Goal: Check status

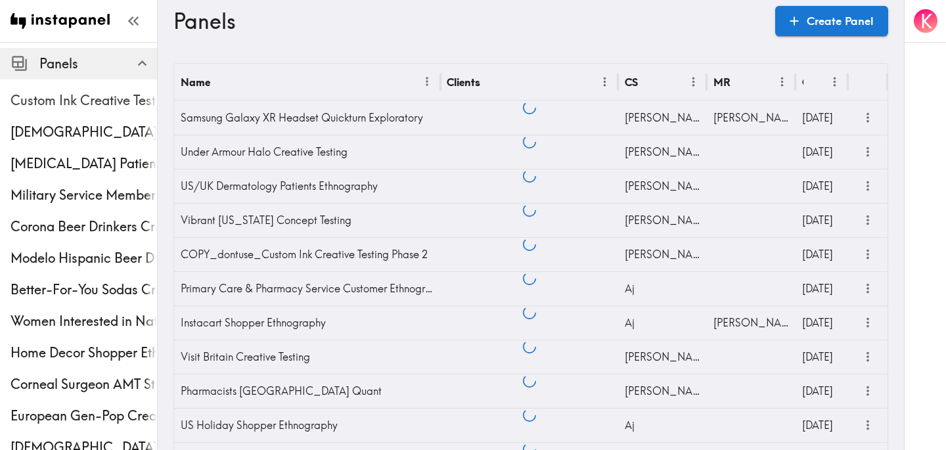
click at [99, 90] on span "Custom Ink Creative Testing Phase 2" at bounding box center [84, 101] width 146 height 24
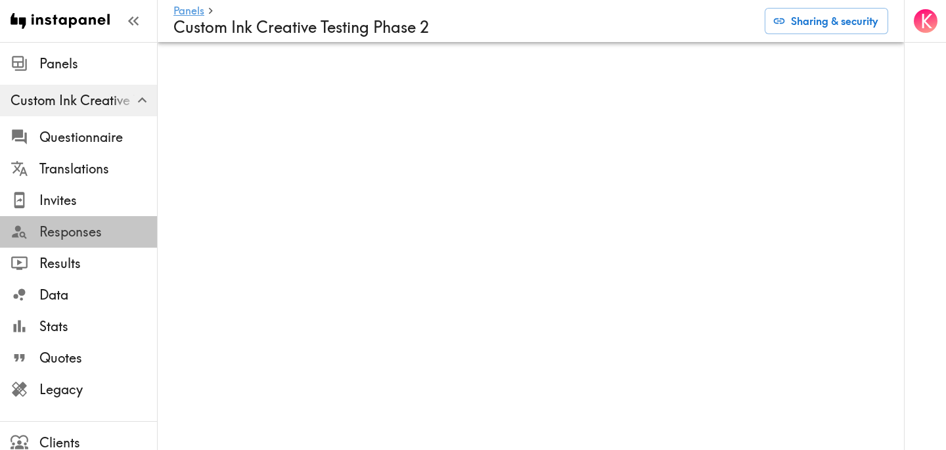
click at [86, 236] on span "Responses" at bounding box center [98, 232] width 118 height 18
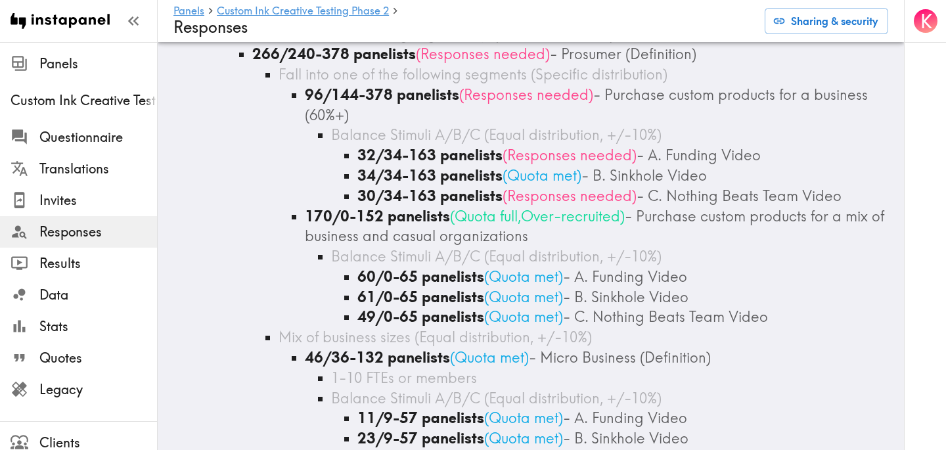
scroll to position [1819, 0]
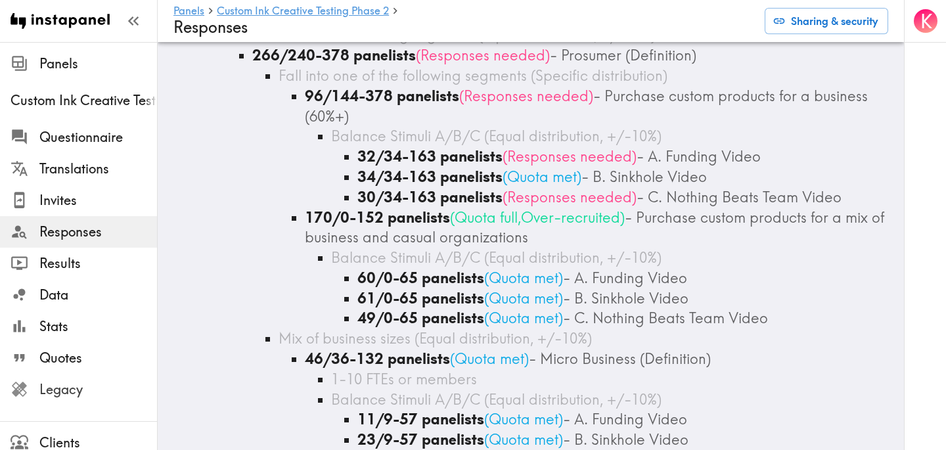
click at [68, 397] on span "Legacy" at bounding box center [98, 389] width 118 height 18
